Goal: Find specific page/section: Find specific page/section

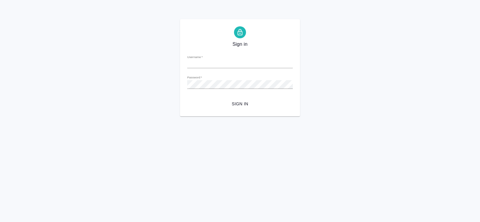
type input "[PERSON_NAME][EMAIL_ADDRESS][DOMAIN_NAME]"
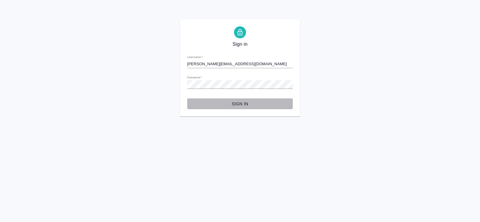
click at [239, 105] on span "Sign in" at bounding box center [240, 103] width 96 height 7
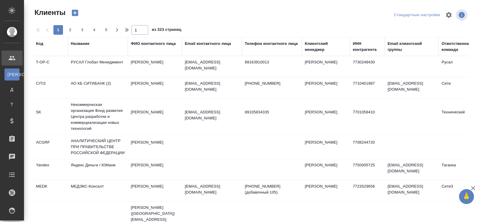
select select "RU"
click at [81, 44] on div "Название" at bounding box center [80, 44] width 19 height 6
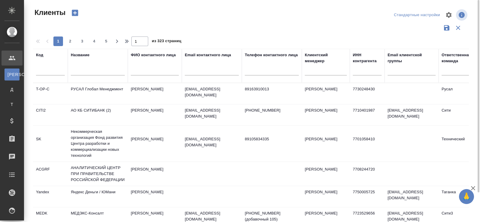
click at [80, 71] on input "text" at bounding box center [98, 71] width 54 height 7
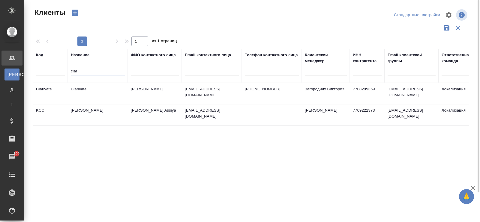
type input "clar"
click at [92, 107] on td "[PERSON_NAME]" at bounding box center [98, 115] width 60 height 21
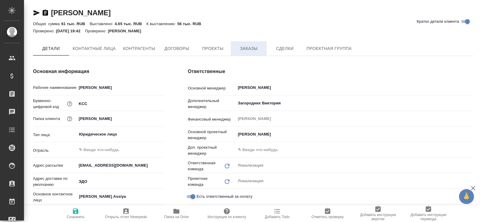
type textarea "x"
click at [253, 47] on span "Заказы" at bounding box center [248, 48] width 29 height 7
type textarea "x"
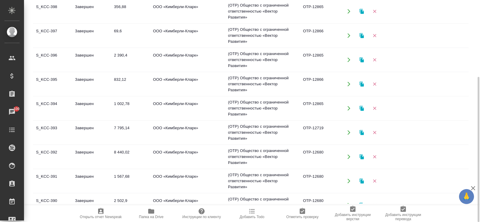
scroll to position [385, 0]
